Goal: Find contact information: Find contact information

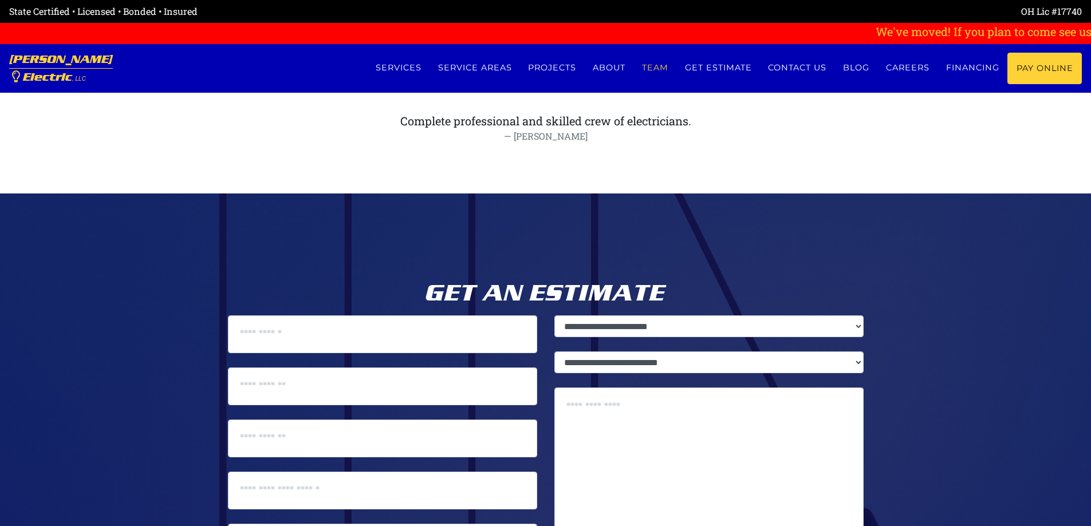
scroll to position [5249, 0]
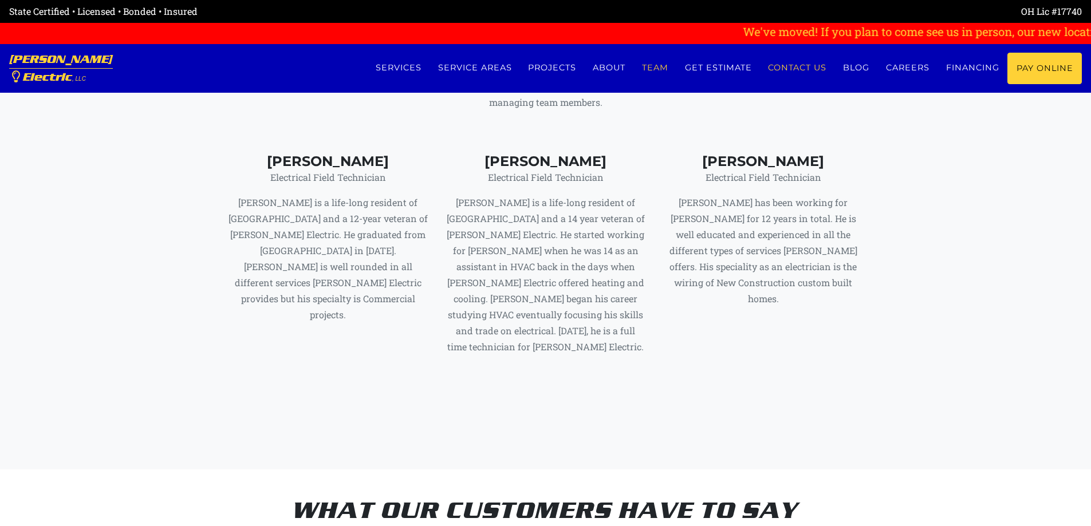
click at [791, 68] on link "Contact us" at bounding box center [797, 68] width 75 height 30
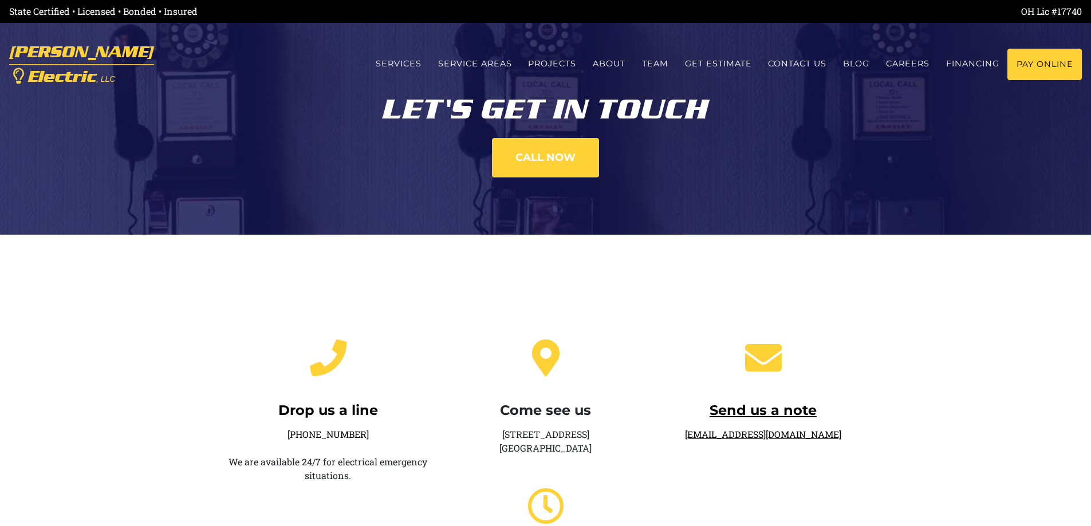
click at [705, 436] on link "Send us a note service@eubankselectric.com" at bounding box center [763, 395] width 200 height 90
click at [797, 436] on link "Send us a note service@eubankselectric.com" at bounding box center [763, 395] width 200 height 90
click at [766, 369] on icon at bounding box center [763, 358] width 37 height 37
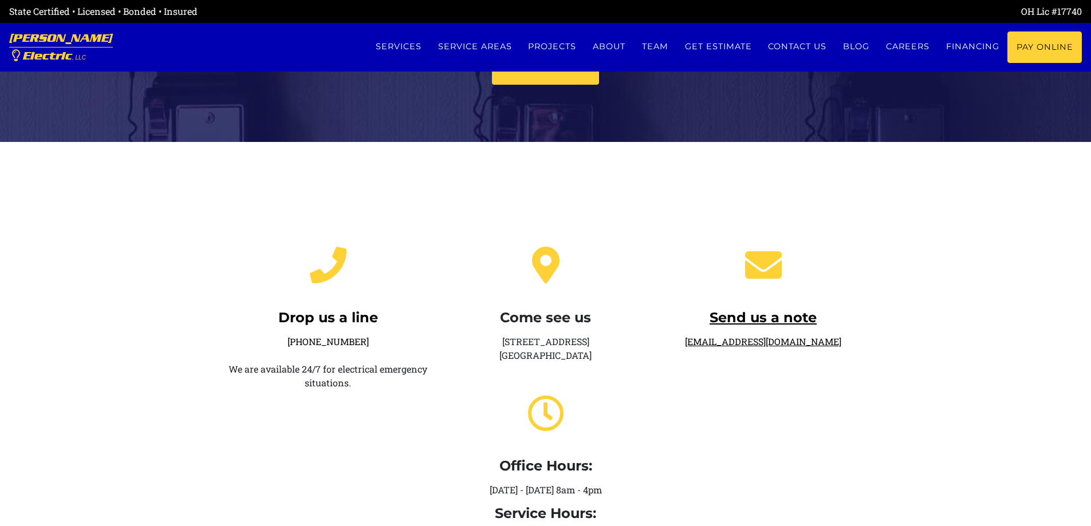
scroll to position [115, 0]
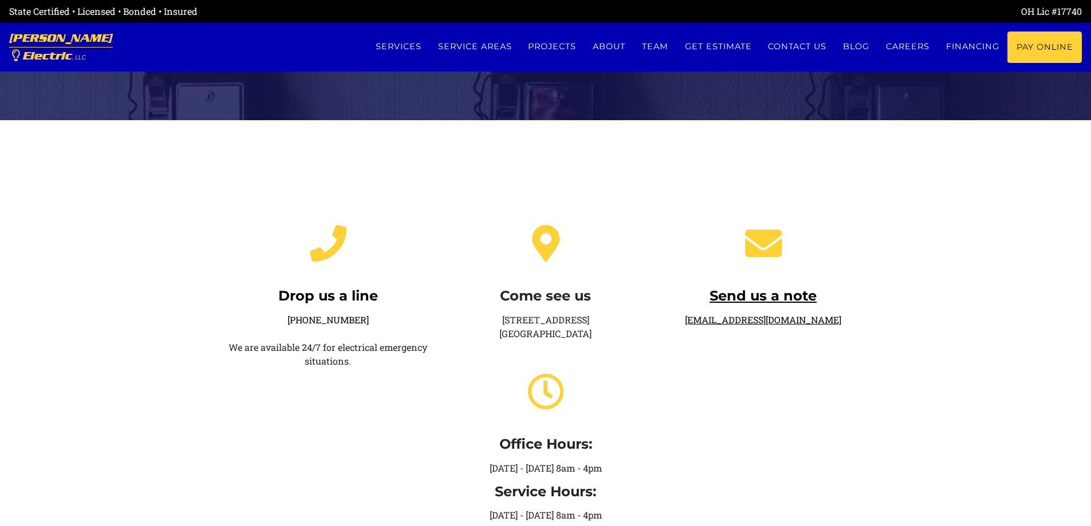
drag, startPoint x: 696, startPoint y: 320, endPoint x: 824, endPoint y: 325, distance: 127.8
click at [824, 325] on div "Send us a note service@eubankselectric.com" at bounding box center [764, 368] width 218 height 325
copy link "service@eubankselectric.com"
